Goal: Task Accomplishment & Management: Complete application form

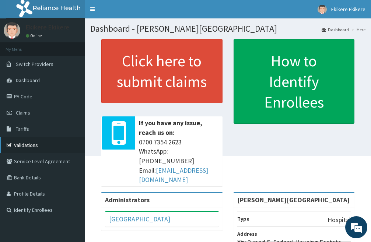
click at [36, 143] on link "Validations" at bounding box center [42, 145] width 85 height 16
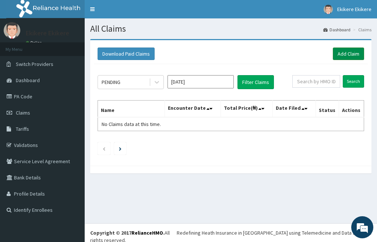
click at [345, 52] on link "Add Claim" at bounding box center [348, 53] width 31 height 13
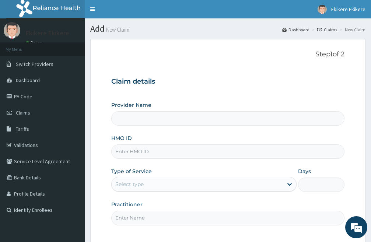
type input "[PERSON_NAME][GEOGRAPHIC_DATA]"
click at [149, 151] on input "HMO ID" at bounding box center [227, 151] width 233 height 14
type input "SFA/12289/A"
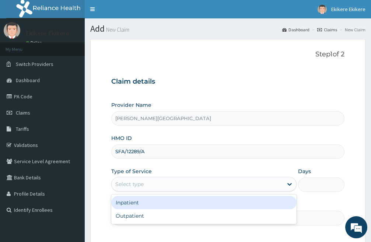
click at [155, 185] on div "Select type" at bounding box center [197, 184] width 171 height 12
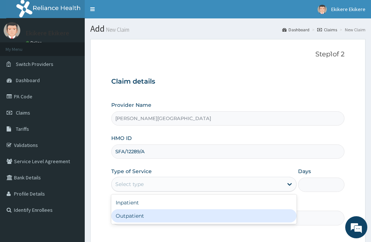
click at [146, 215] on div "Outpatient" at bounding box center [203, 215] width 185 height 13
type input "1"
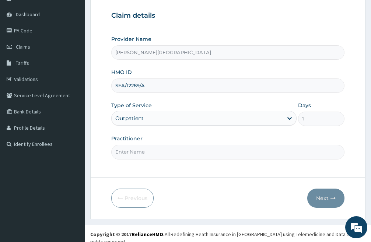
scroll to position [67, 0]
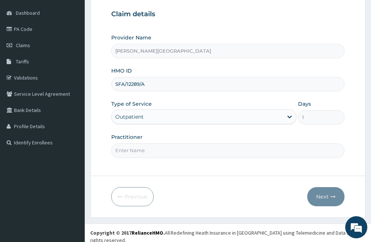
click at [135, 152] on input "Practitioner" at bounding box center [227, 150] width 233 height 14
type input "DR CHIDI"
click at [325, 197] on button "Next" at bounding box center [325, 196] width 37 height 19
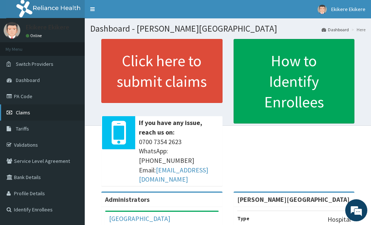
click at [35, 111] on link "Claims" at bounding box center [42, 113] width 85 height 16
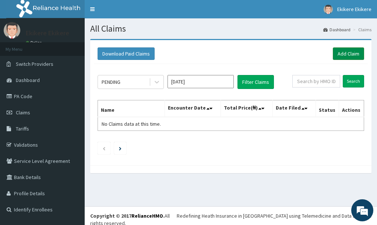
click at [347, 52] on link "Add Claim" at bounding box center [348, 53] width 31 height 13
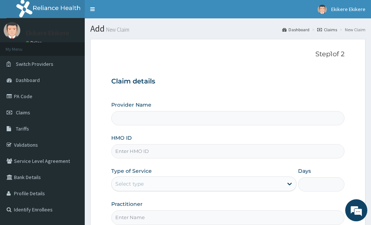
type input "[PERSON_NAME][GEOGRAPHIC_DATA]"
click at [158, 152] on input "HMO ID" at bounding box center [227, 151] width 233 height 14
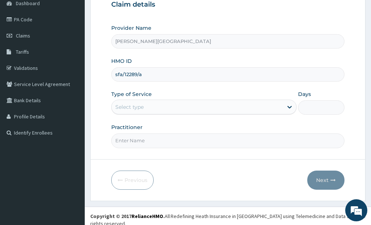
scroll to position [77, 0]
type input "sfa/12289/a"
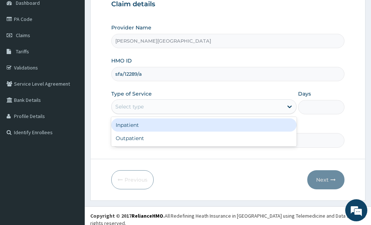
click at [161, 110] on div "Select type" at bounding box center [197, 107] width 171 height 12
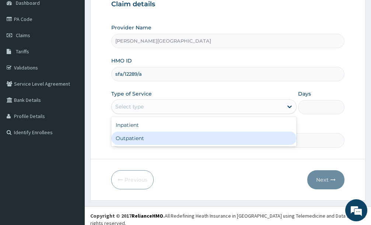
click at [162, 139] on div "Outpatient" at bounding box center [203, 138] width 185 height 13
type input "1"
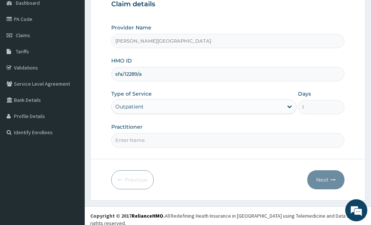
click at [169, 142] on input "Practitioner" at bounding box center [227, 140] width 233 height 14
type input "DR CHIDI"
click at [325, 179] on button "Next" at bounding box center [325, 179] width 37 height 19
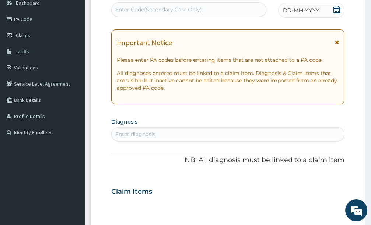
click at [336, 11] on icon at bounding box center [336, 9] width 7 height 7
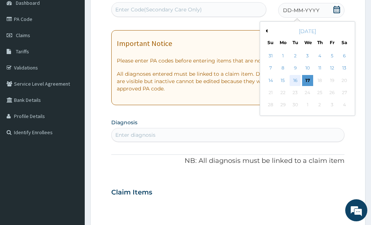
click at [293, 81] on div "16" at bounding box center [294, 80] width 11 height 11
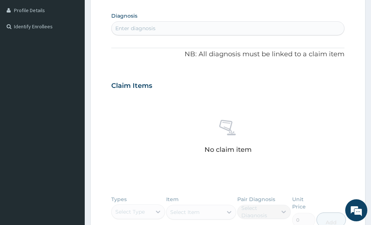
scroll to position [188, 0]
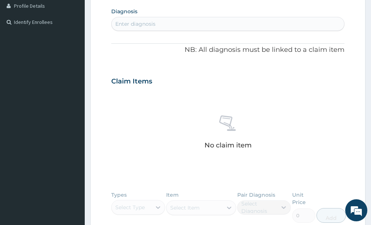
click at [149, 23] on div "Enter diagnosis" at bounding box center [135, 23] width 40 height 7
type input "plasmod"
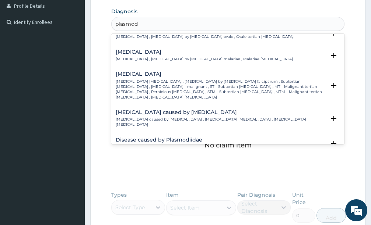
scroll to position [74, 0]
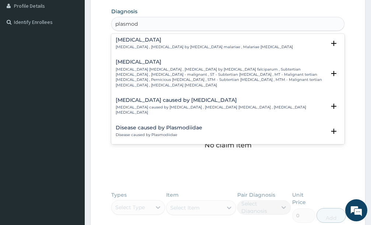
click at [138, 64] on h4 "Falciparum malaria" at bounding box center [221, 62] width 210 height 6
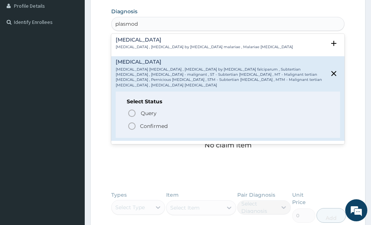
click at [132, 122] on icon "status option filled" at bounding box center [131, 126] width 9 height 9
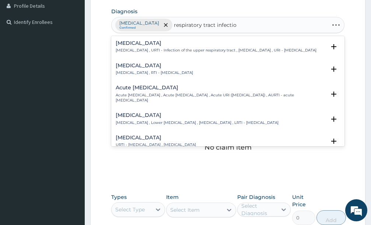
type input "respiratory tract infection"
click at [151, 68] on h4 "Respiratory tract infection" at bounding box center [154, 66] width 77 height 6
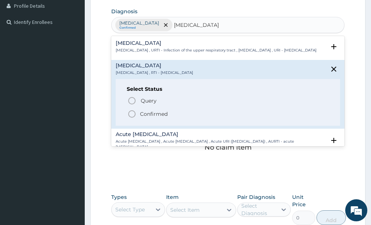
click at [130, 119] on icon "status option filled" at bounding box center [131, 114] width 9 height 9
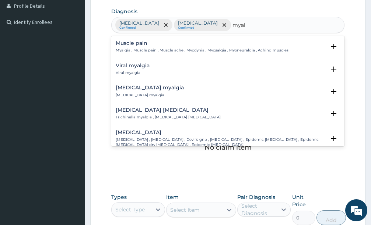
type input "myalg"
click at [137, 44] on h4 "Muscle pain" at bounding box center [202, 43] width 173 height 6
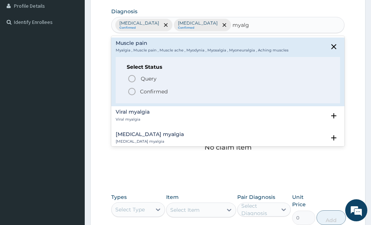
drag, startPoint x: 130, startPoint y: 92, endPoint x: 181, endPoint y: 85, distance: 52.0
click at [130, 92] on icon "status option filled" at bounding box center [131, 91] width 9 height 9
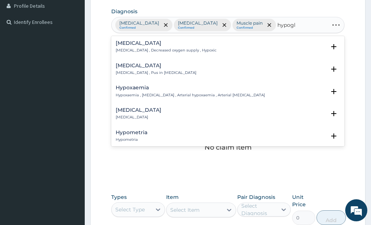
type input "hypogly"
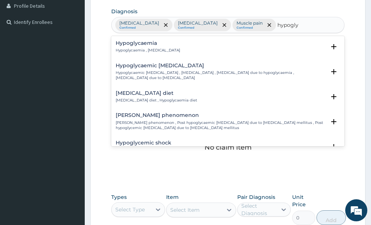
click at [148, 47] on div "Hypoglycaemia Hypoglycaemia , Hypoglycemia" at bounding box center [148, 46] width 64 height 13
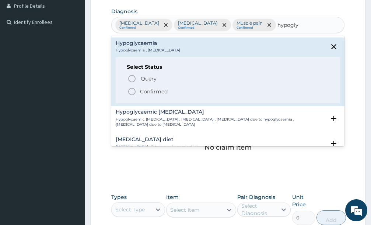
click at [130, 90] on icon "status option filled" at bounding box center [131, 91] width 9 height 9
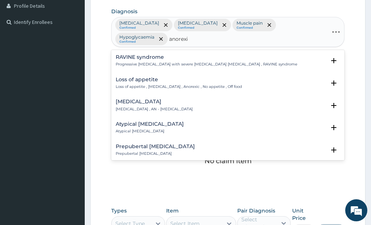
type input "anorexia"
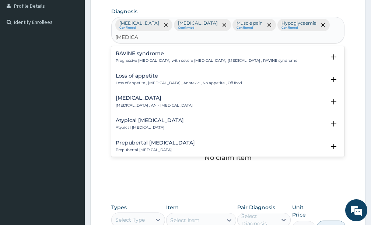
click at [146, 78] on h4 "Loss of appetite" at bounding box center [179, 76] width 126 height 6
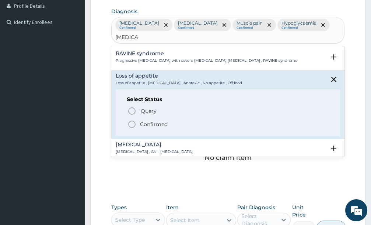
click at [133, 126] on icon "status option filled" at bounding box center [131, 124] width 9 height 9
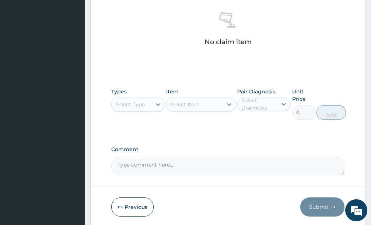
scroll to position [334, 0]
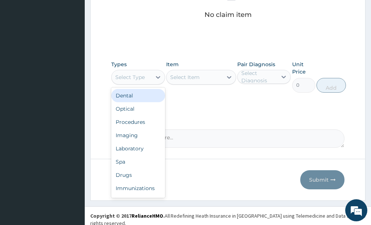
drag, startPoint x: 158, startPoint y: 77, endPoint x: 145, endPoint y: 106, distance: 31.7
click at [157, 77] on icon at bounding box center [157, 77] width 7 height 7
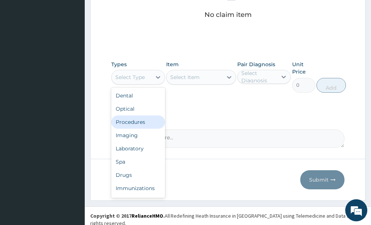
drag, startPoint x: 141, startPoint y: 123, endPoint x: 195, endPoint y: 108, distance: 56.3
click at [142, 123] on div "Procedures" at bounding box center [138, 122] width 54 height 13
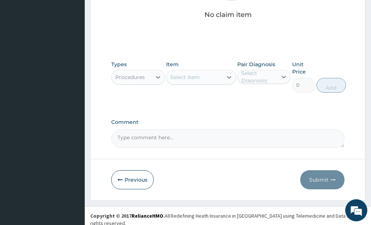
click at [212, 77] on div "Select Item" at bounding box center [194, 77] width 56 height 12
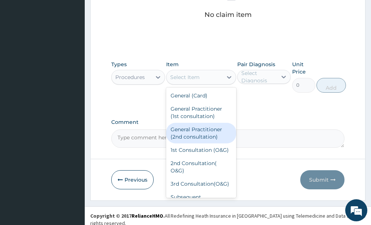
click at [205, 135] on div "General Practitioner (2nd consultation)" at bounding box center [201, 133] width 70 height 21
type input "1500"
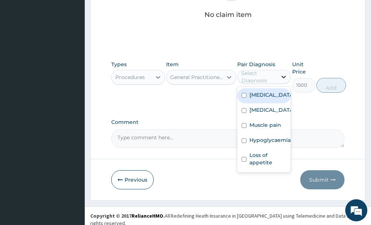
click at [280, 78] on icon at bounding box center [283, 76] width 7 height 7
click at [243, 98] on input "checkbox" at bounding box center [243, 95] width 5 height 5
checkbox input "true"
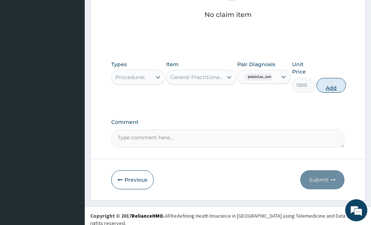
click at [333, 88] on button "Add" at bounding box center [330, 85] width 29 height 15
type input "0"
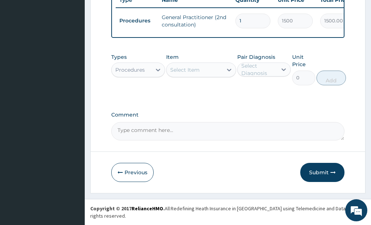
scroll to position [305, 0]
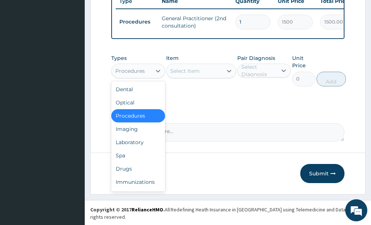
drag, startPoint x: 158, startPoint y: 77, endPoint x: 158, endPoint y: 86, distance: 8.8
click at [158, 75] on icon at bounding box center [157, 70] width 7 height 7
click at [134, 149] on div "Laboratory" at bounding box center [138, 142] width 54 height 13
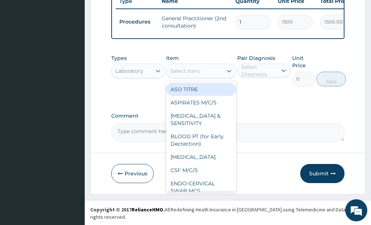
click at [208, 77] on div "Select Item" at bounding box center [194, 71] width 56 height 12
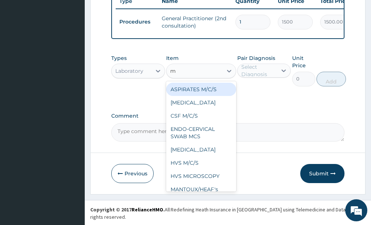
type input "mp"
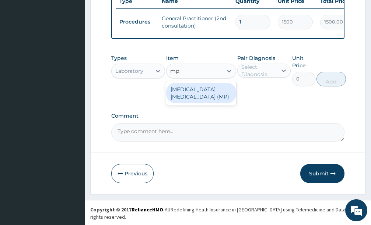
click at [202, 96] on div "MALARIA PARASITE (MP)" at bounding box center [201, 93] width 70 height 21
type input "1500"
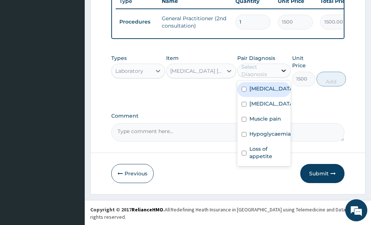
drag, startPoint x: 282, startPoint y: 75, endPoint x: 279, endPoint y: 78, distance: 4.4
click at [281, 74] on icon at bounding box center [283, 70] width 7 height 7
drag, startPoint x: 243, startPoint y: 98, endPoint x: 259, endPoint y: 99, distance: 17.0
click at [243, 92] on input "checkbox" at bounding box center [243, 89] width 5 height 5
checkbox input "true"
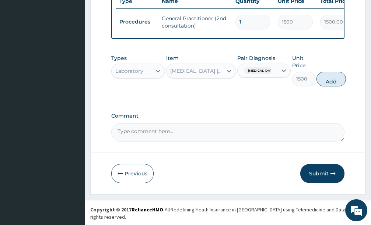
click at [328, 86] on button "Add" at bounding box center [330, 79] width 29 height 15
type input "0"
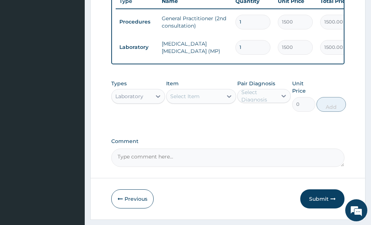
click at [192, 100] on div "Select Item" at bounding box center [184, 96] width 29 height 7
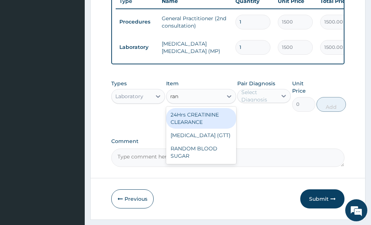
type input "rand"
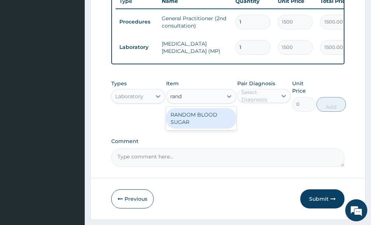
click at [193, 123] on div "RANDOM BLOOD SUGAR" at bounding box center [201, 118] width 70 height 21
type input "1000"
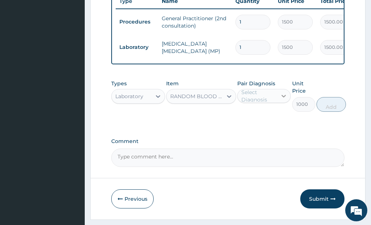
click at [281, 100] on icon at bounding box center [283, 95] width 7 height 7
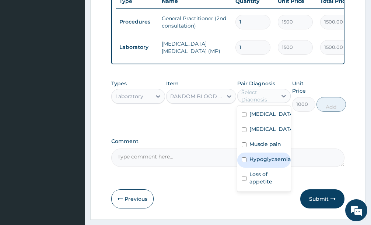
click at [243, 162] on input "checkbox" at bounding box center [243, 160] width 5 height 5
checkbox input "true"
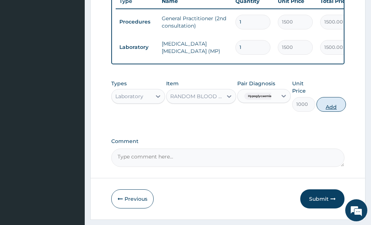
click at [337, 109] on button "Add" at bounding box center [330, 104] width 29 height 15
type input "0"
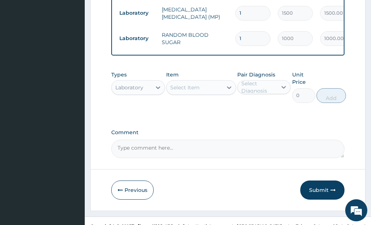
scroll to position [356, 0]
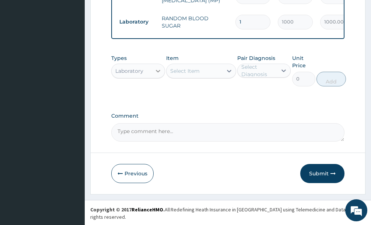
click at [155, 75] on icon at bounding box center [157, 70] width 7 height 7
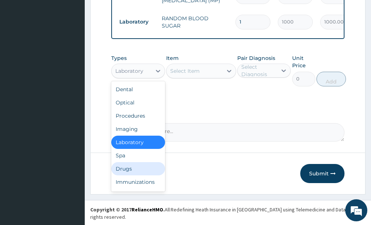
click at [135, 175] on div "Drugs" at bounding box center [138, 168] width 54 height 13
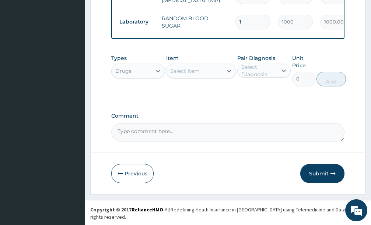
click at [204, 77] on div "Select Item" at bounding box center [194, 71] width 56 height 12
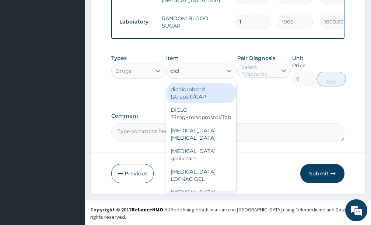
type input "diclo"
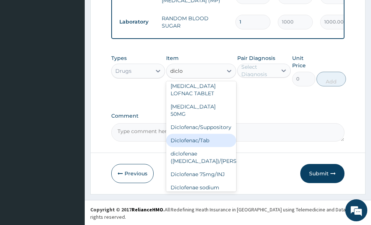
scroll to position [147, 0]
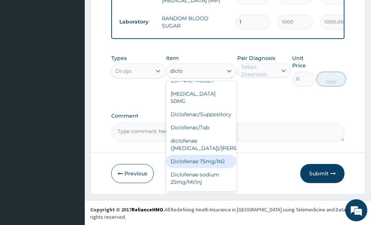
click at [213, 161] on div "Diclofenae 75mg/INJ" at bounding box center [201, 161] width 70 height 13
type input "500"
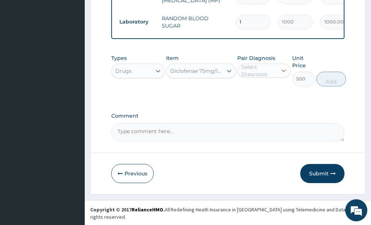
click at [281, 74] on icon at bounding box center [283, 70] width 7 height 7
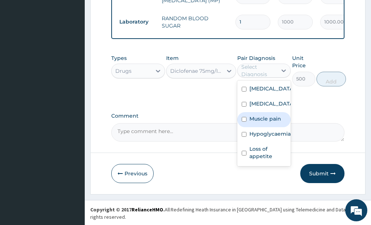
click at [244, 122] on input "checkbox" at bounding box center [243, 119] width 5 height 5
checkbox input "true"
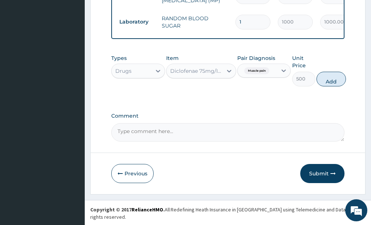
drag, startPoint x: 333, startPoint y: 86, endPoint x: 216, endPoint y: 2, distance: 144.2
click at [333, 86] on button "Add" at bounding box center [330, 79] width 29 height 15
type input "0"
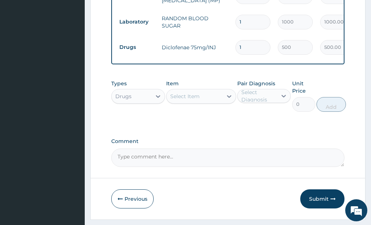
click at [195, 100] on div "Select Item" at bounding box center [184, 96] width 29 height 7
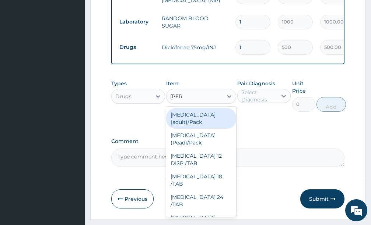
type input "coart"
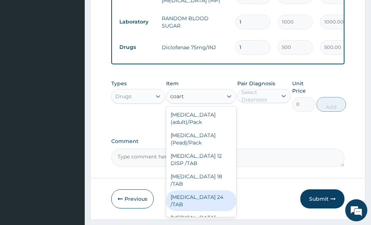
click at [192, 191] on div "COARTEM 24 /TAB" at bounding box center [201, 201] width 70 height 21
type input "100"
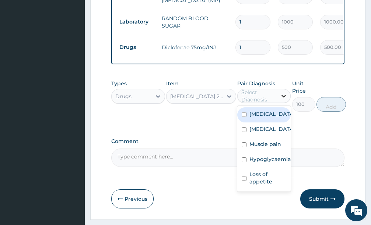
click at [282, 100] on icon at bounding box center [283, 95] width 7 height 7
click at [242, 117] on input "checkbox" at bounding box center [243, 114] width 5 height 5
checkbox input "true"
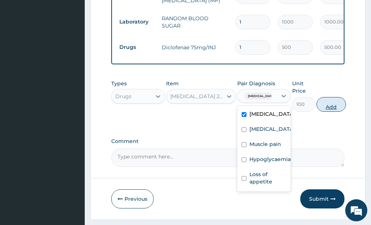
click at [335, 106] on button "Add" at bounding box center [330, 104] width 29 height 15
type input "0"
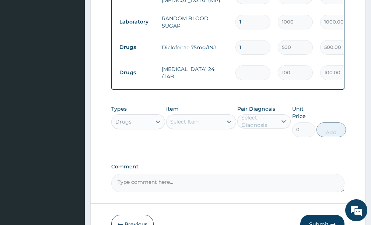
type input "0.00"
type input "2"
type input "200.00"
type input "24"
type input "2400.00"
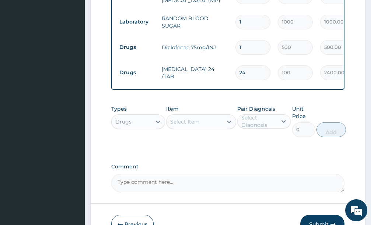
type input "24"
click at [199, 125] on div "Select Item" at bounding box center [184, 121] width 29 height 7
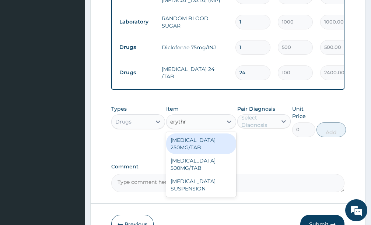
type input "erythro"
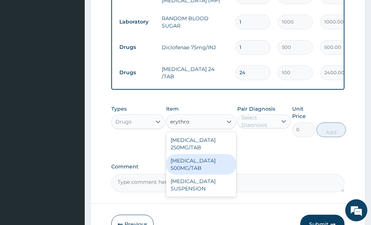
click at [189, 172] on div "ERYTHROMYCIN 500MG/TAB" at bounding box center [201, 164] width 70 height 21
type input "100"
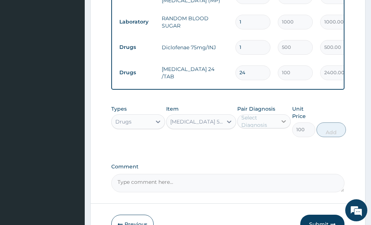
click at [285, 125] on icon at bounding box center [283, 121] width 7 height 7
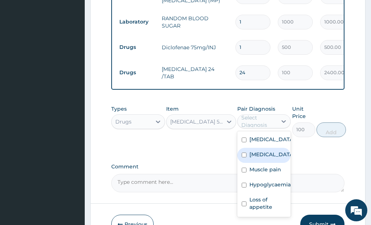
click at [245, 158] on input "checkbox" at bounding box center [243, 155] width 5 height 5
checkbox input "true"
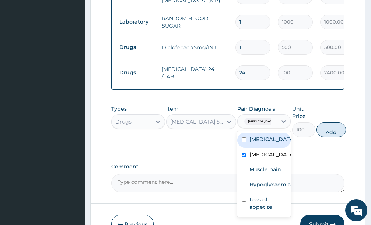
click at [332, 137] on button "Add" at bounding box center [330, 130] width 29 height 15
type input "0"
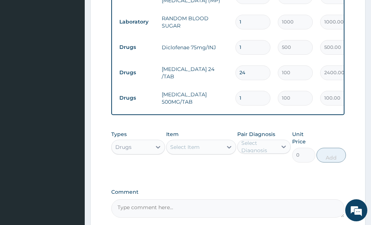
type input "15"
type input "1500.00"
type input "15"
click at [189, 151] on div "Select Item" at bounding box center [184, 147] width 29 height 7
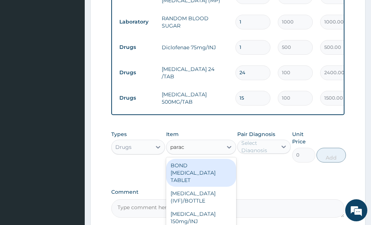
type input "parace"
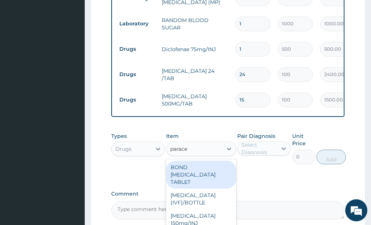
scroll to position [430, 0]
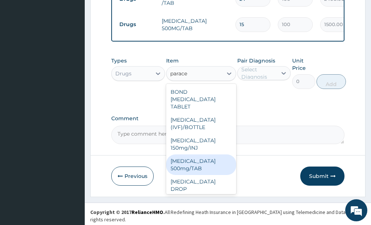
click at [206, 172] on div "PARACETAMOL 500mg/TAB" at bounding box center [201, 165] width 70 height 21
type input "30"
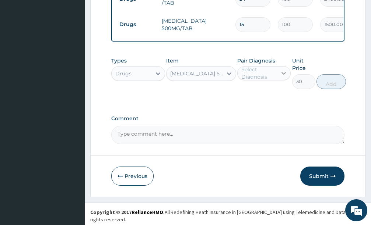
click at [283, 77] on icon at bounding box center [283, 73] width 7 height 7
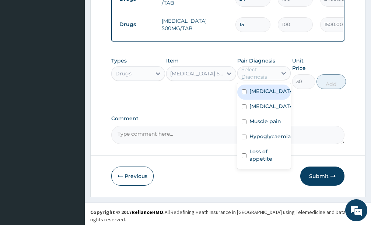
click at [244, 94] on input "checkbox" at bounding box center [243, 91] width 5 height 5
checkbox input "true"
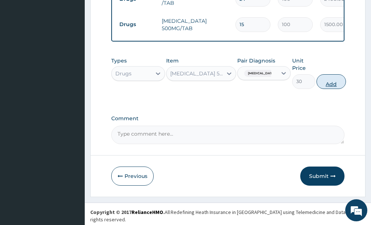
click at [334, 89] on button "Add" at bounding box center [330, 81] width 29 height 15
type input "0"
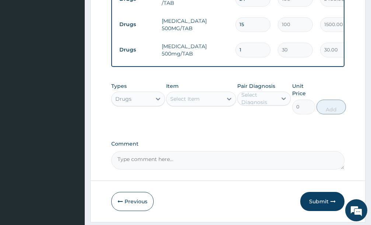
type input "18"
type input "540.00"
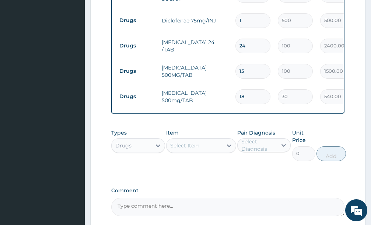
scroll to position [384, 0]
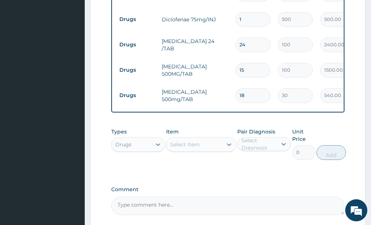
type input "18"
click at [200, 151] on div "Select Item" at bounding box center [194, 145] width 56 height 12
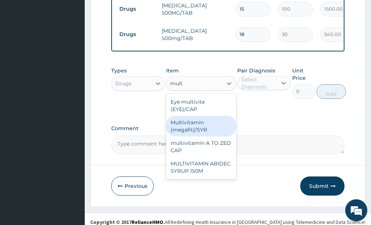
scroll to position [458, 0]
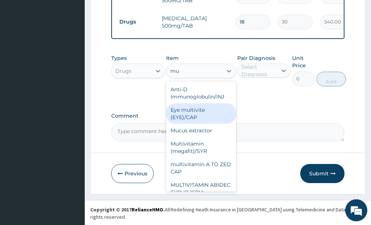
type input "m"
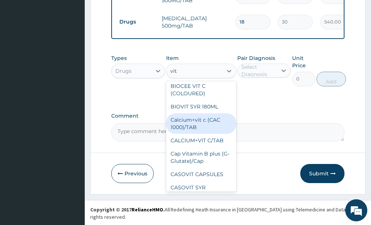
scroll to position [37, 0]
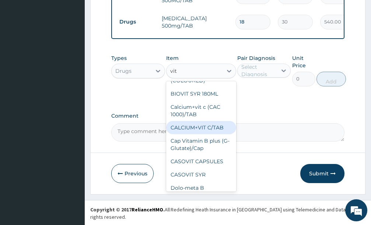
type input "vit b"
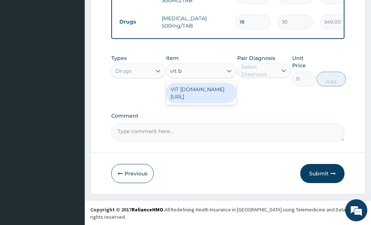
scroll to position [0, 0]
click at [189, 98] on div "VIT B.co/TAB" at bounding box center [201, 93] width 70 height 21
type input "20"
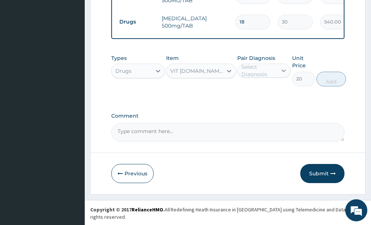
click at [283, 73] on icon at bounding box center [284, 71] width 4 height 3
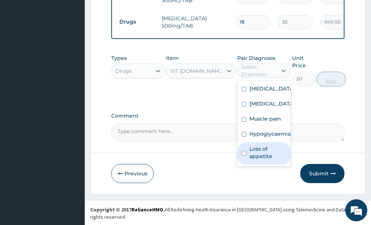
click at [243, 156] on input "checkbox" at bounding box center [243, 153] width 5 height 5
checkbox input "true"
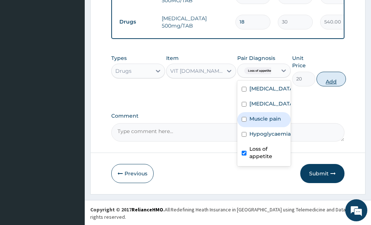
click at [334, 86] on button "Add" at bounding box center [330, 79] width 29 height 15
type input "0"
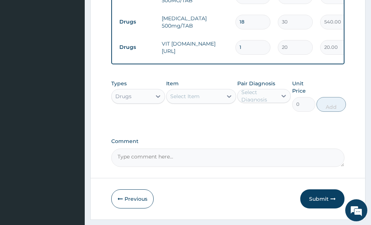
type input "10"
type input "200.00"
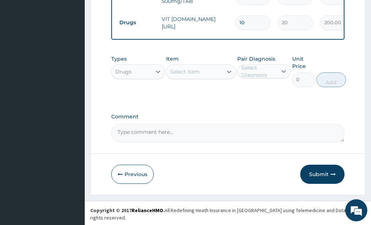
scroll to position [483, 0]
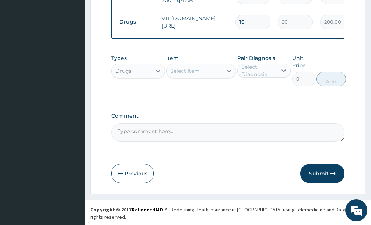
type input "10"
click at [320, 179] on button "Submit" at bounding box center [322, 173] width 44 height 19
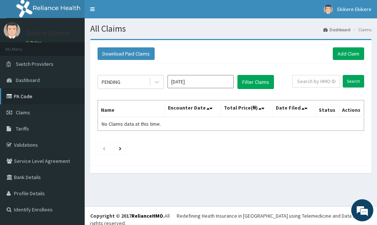
click at [35, 95] on link "PA Code" at bounding box center [42, 96] width 85 height 16
drag, startPoint x: 344, startPoint y: 52, endPoint x: 336, endPoint y: 53, distance: 8.9
click at [344, 53] on link "Add Claim" at bounding box center [348, 53] width 31 height 13
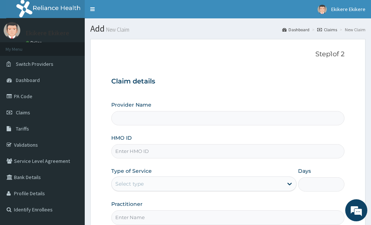
type input "Shammah Christian Hospital"
click at [136, 152] on input "HMO ID" at bounding box center [227, 151] width 233 height 14
type input "NID/10064/A"
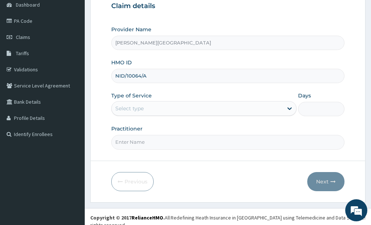
scroll to position [77, 0]
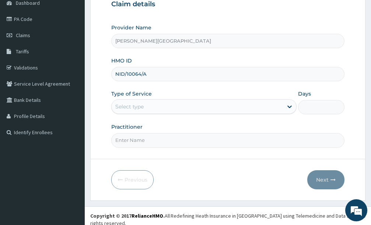
click at [177, 110] on div "Select type" at bounding box center [197, 107] width 171 height 12
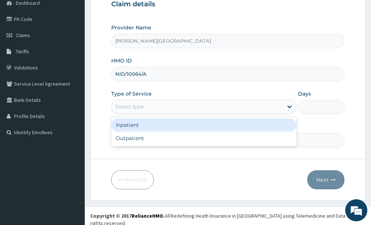
click at [147, 125] on div "Inpatient" at bounding box center [203, 125] width 185 height 13
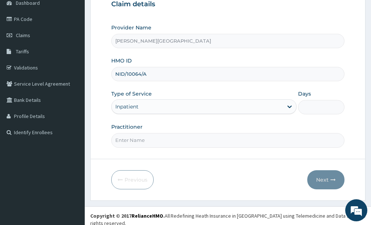
click at [310, 109] on input "Days" at bounding box center [321, 107] width 46 height 14
type input "6"
click at [156, 143] on input "Practitioner" at bounding box center [227, 140] width 233 height 14
type input "DR IKE"
click at [322, 180] on button "Next" at bounding box center [325, 179] width 37 height 19
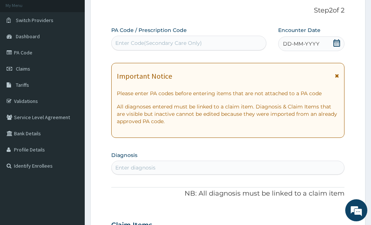
scroll to position [40, 0]
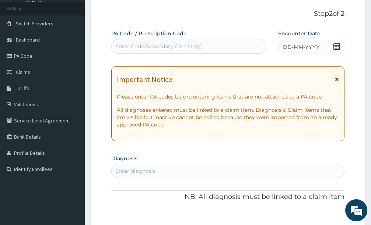
click at [156, 44] on div "Enter Code(Secondary Care Only)" at bounding box center [158, 46] width 86 height 7
paste input "PA/CCB0DB"
type input "PA/CCB0DB"
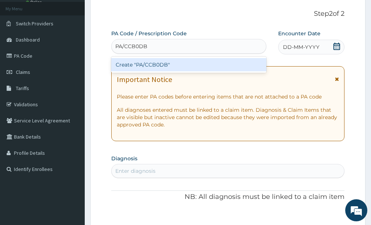
click at [166, 64] on div "Create "PA/CCB0DB"" at bounding box center [188, 64] width 155 height 13
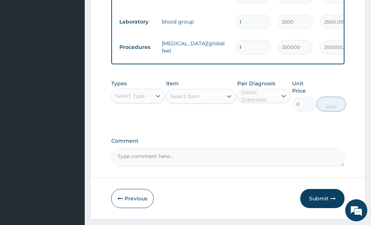
scroll to position [342, 0]
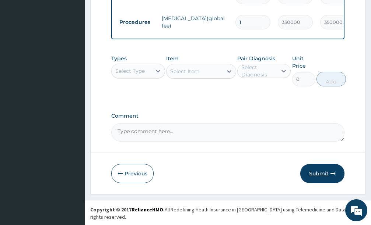
click at [317, 179] on button "Submit" at bounding box center [322, 173] width 44 height 19
